Goal: Information Seeking & Learning: Learn about a topic

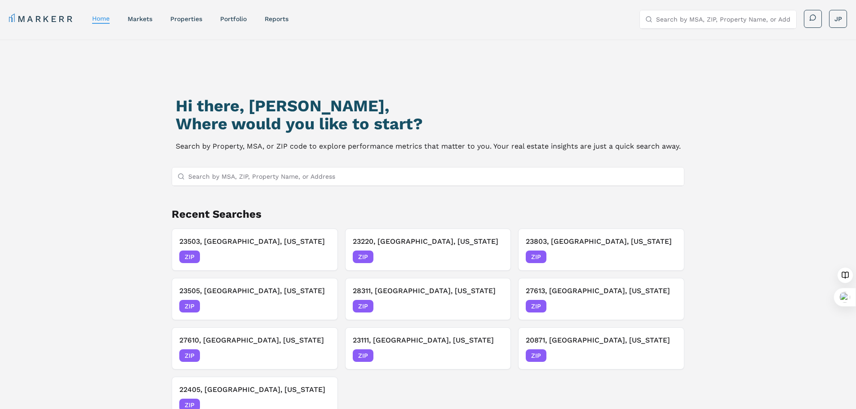
click at [218, 175] on input "Search by MSA, ZIP, Property Name, or Address" at bounding box center [433, 177] width 491 height 18
paste input "23464"
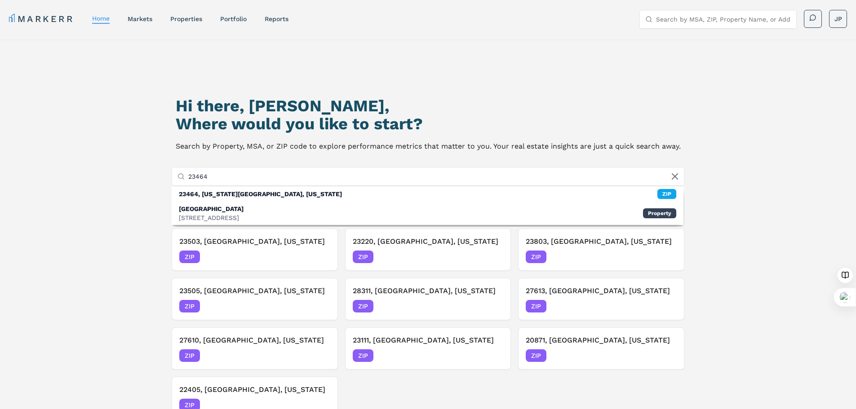
type input "23464"
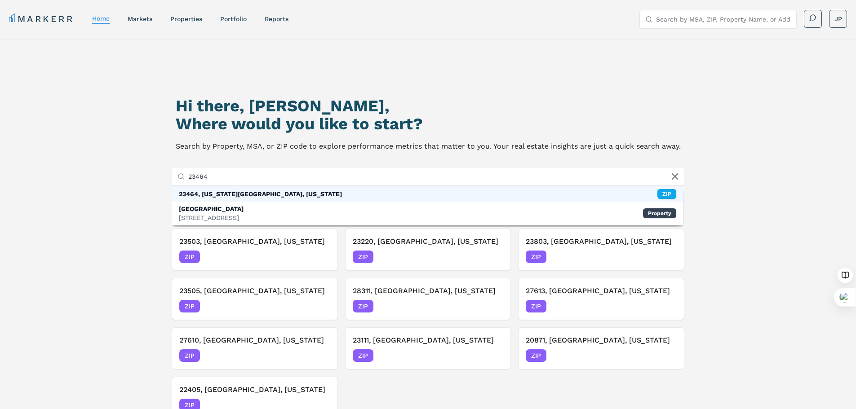
click at [284, 195] on div "23464, [US_STATE][GEOGRAPHIC_DATA], [US_STATE] ZIP" at bounding box center [428, 193] width 512 height 15
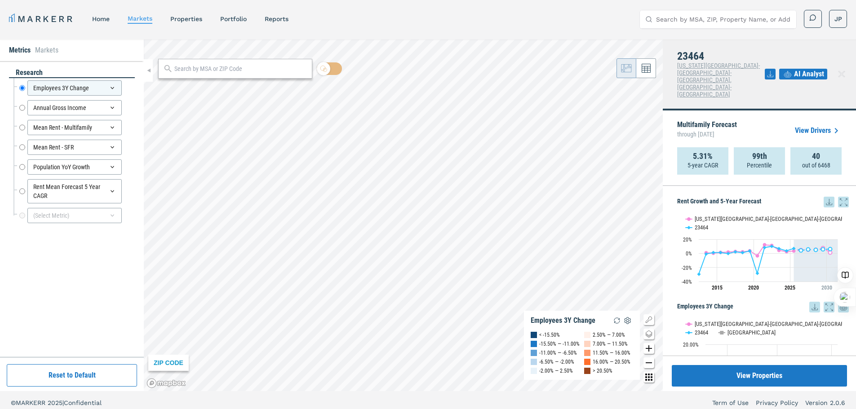
click at [824, 197] on icon at bounding box center [829, 202] width 11 height 11
click at [791, 238] on div "Download as XLS" at bounding box center [789, 239] width 52 height 9
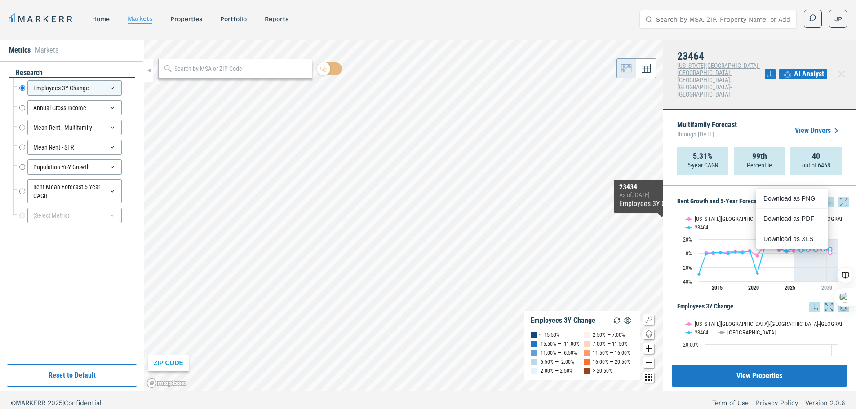
click at [741, 50] on div "23464 [US_STATE][GEOGRAPHIC_DATA]-[GEOGRAPHIC_DATA]-[GEOGRAPHIC_DATA], [GEOGRAP…" at bounding box center [759, 75] width 193 height 71
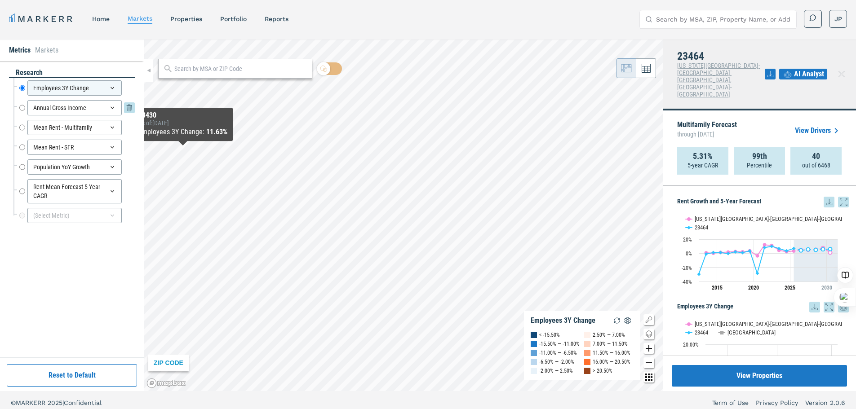
click at [87, 109] on div "Annual Gross Income" at bounding box center [74, 107] width 94 height 15
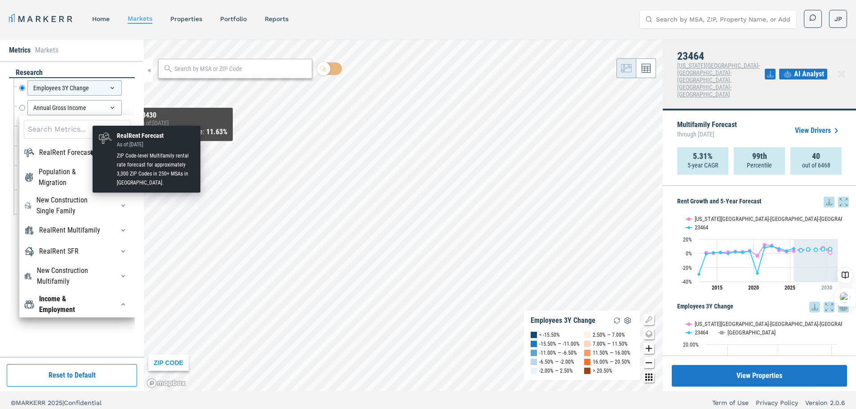
click at [75, 151] on div "RealRent Forecast" at bounding box center [65, 152] width 53 height 11
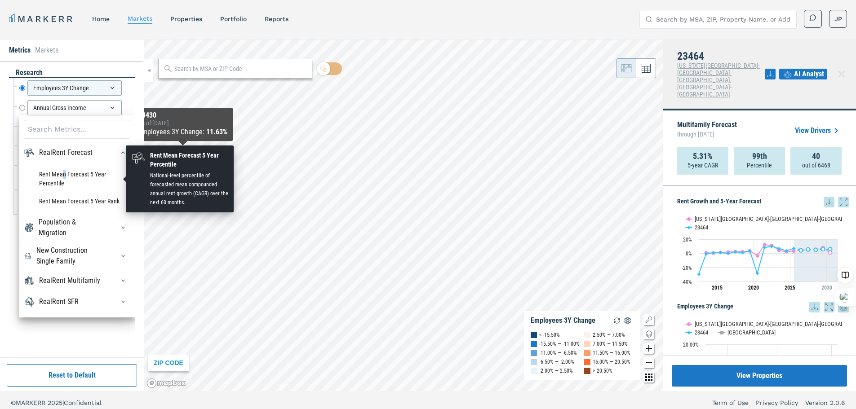
drag, startPoint x: 65, startPoint y: 173, endPoint x: 60, endPoint y: 176, distance: 5.2
click at [61, 175] on li "Rent Mean Forecast 5 Year Percentile" at bounding box center [77, 178] width 106 height 27
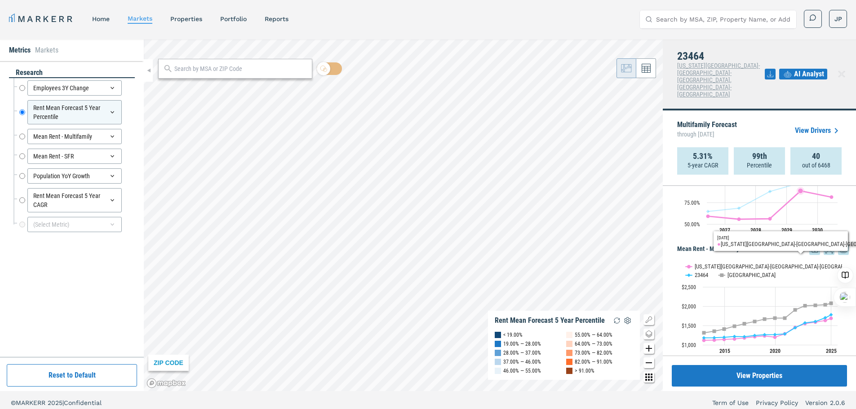
scroll to position [315, 0]
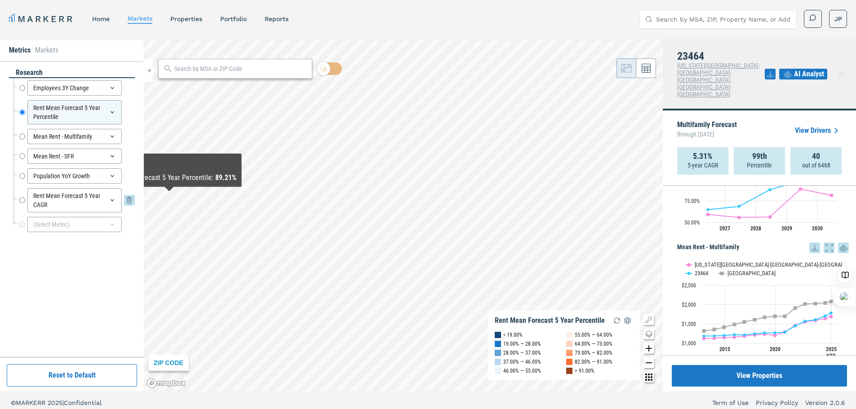
click at [21, 202] on input "Rent Mean Forecast 5 Year CAGR" at bounding box center [22, 200] width 6 height 24
radio input "false"
radio input "true"
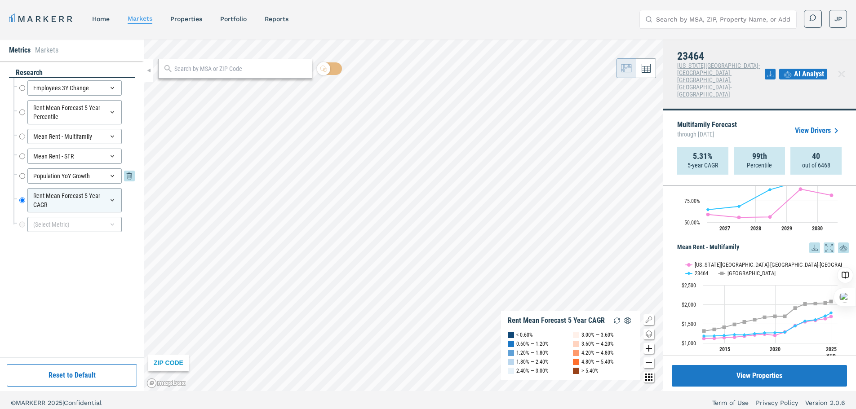
click at [22, 177] on input "Population YoY Growth" at bounding box center [22, 175] width 6 height 15
radio input "true"
